Goal: Task Accomplishment & Management: Complete application form

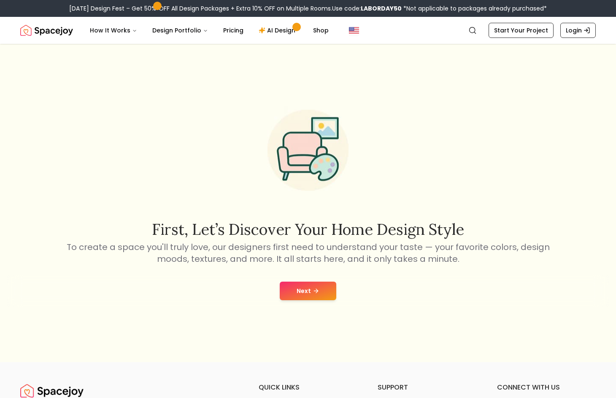
click at [305, 297] on button "Next" at bounding box center [308, 291] width 57 height 19
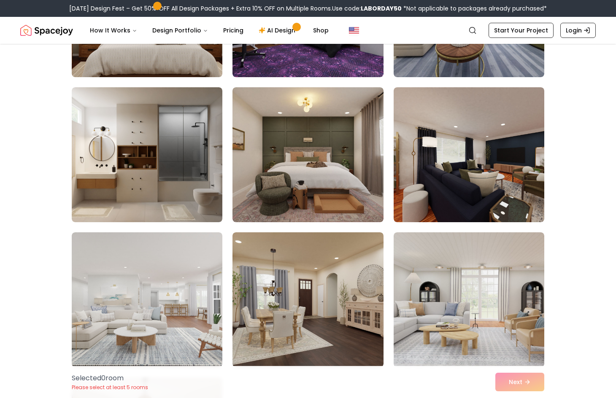
scroll to position [295, 0]
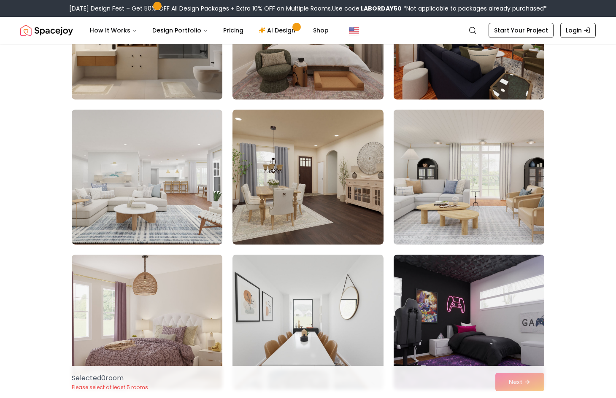
click at [472, 218] on img at bounding box center [469, 177] width 158 height 142
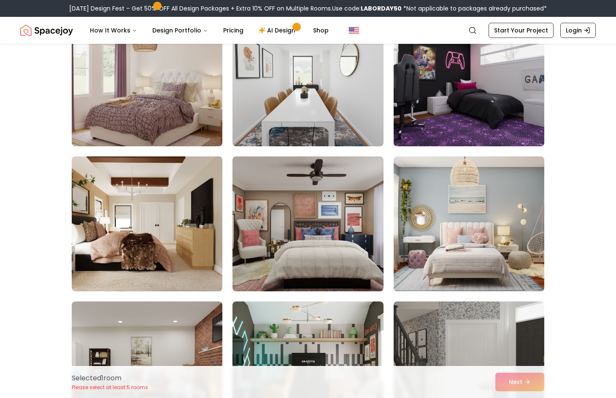
scroll to position [548, 0]
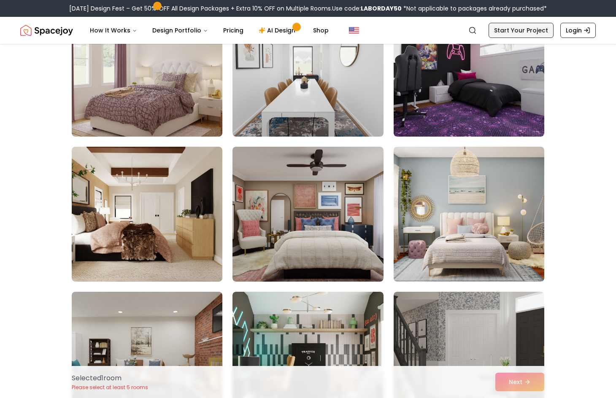
click at [509, 31] on link "Start Your Project" at bounding box center [520, 30] width 65 height 15
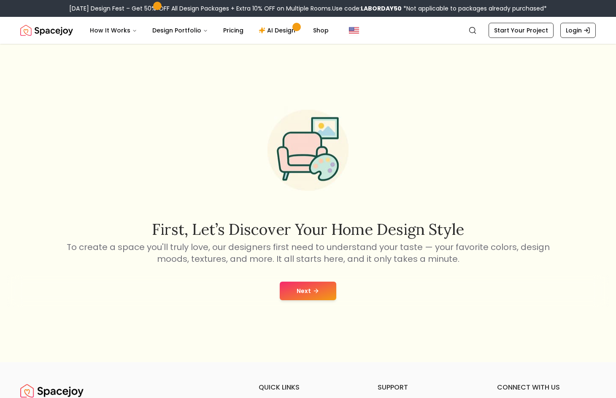
click at [306, 294] on button "Next" at bounding box center [308, 291] width 57 height 19
